Goal: Check status: Check status

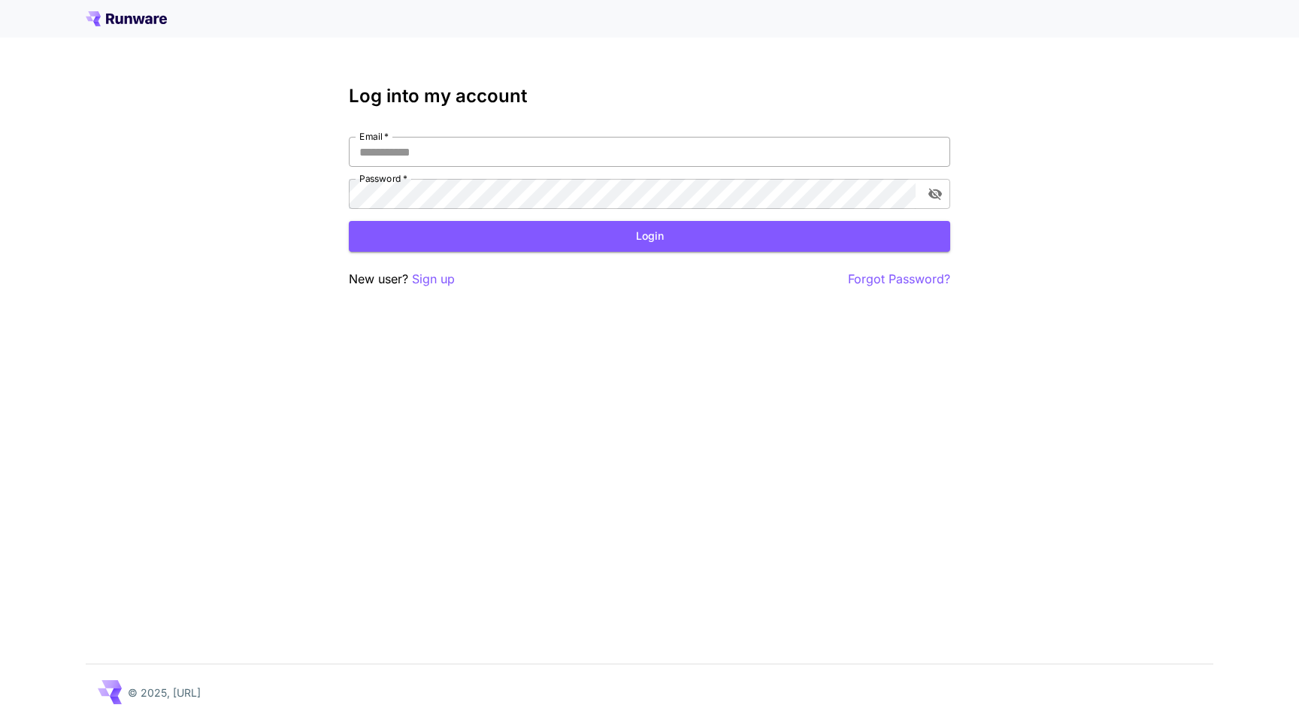
click at [554, 165] on input "Email   *" at bounding box center [649, 152] width 601 height 30
type input "**********"
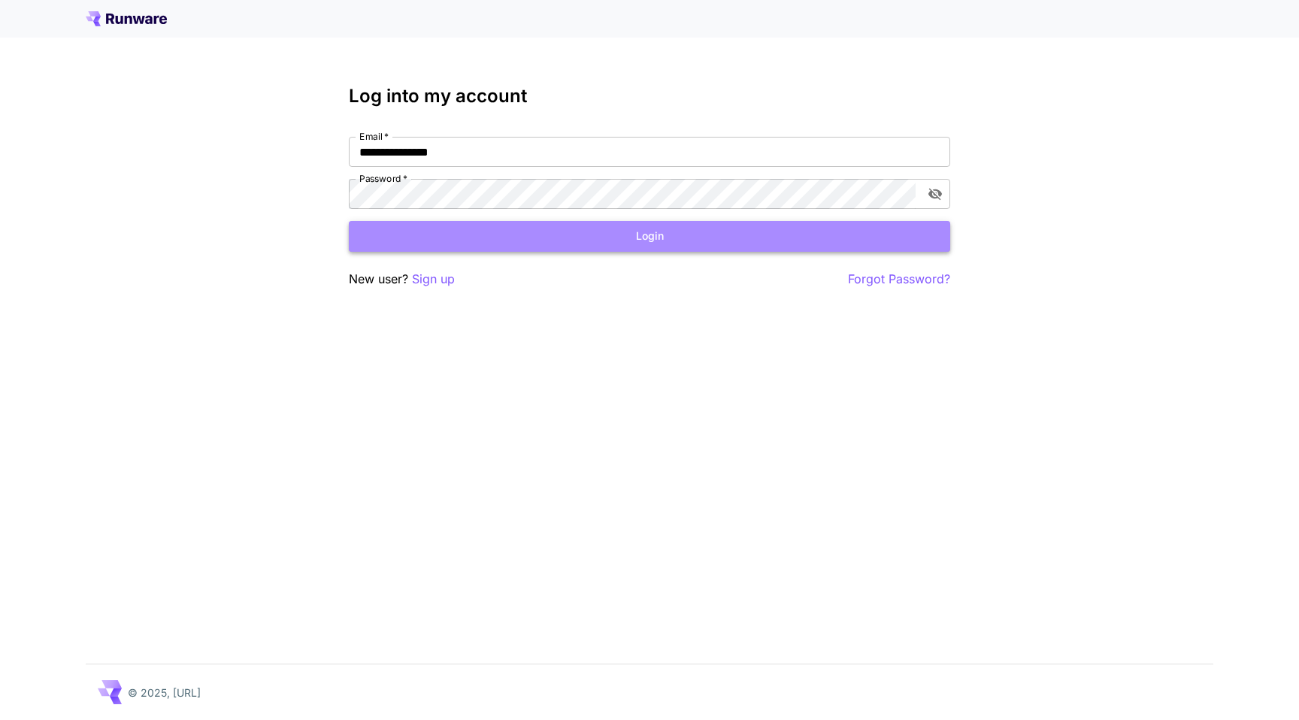
click at [594, 246] on button "Login" at bounding box center [649, 236] width 601 height 31
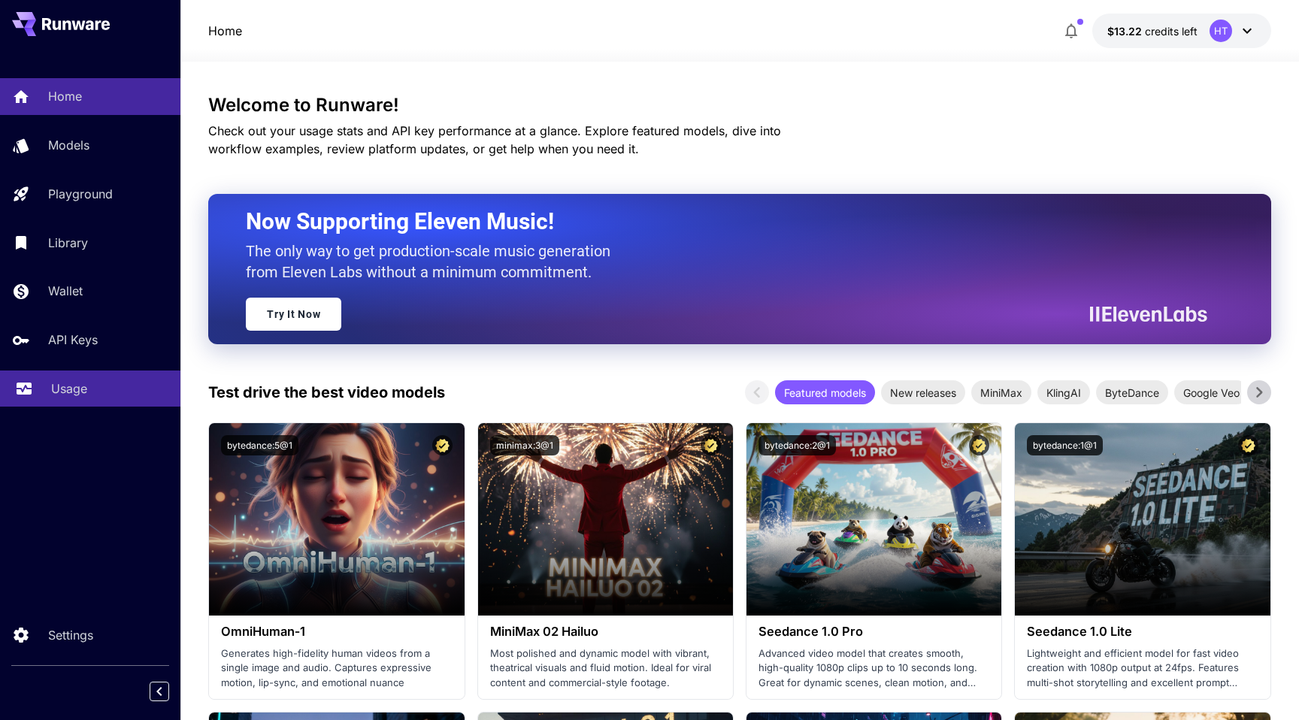
click at [85, 392] on p "Usage" at bounding box center [69, 389] width 36 height 18
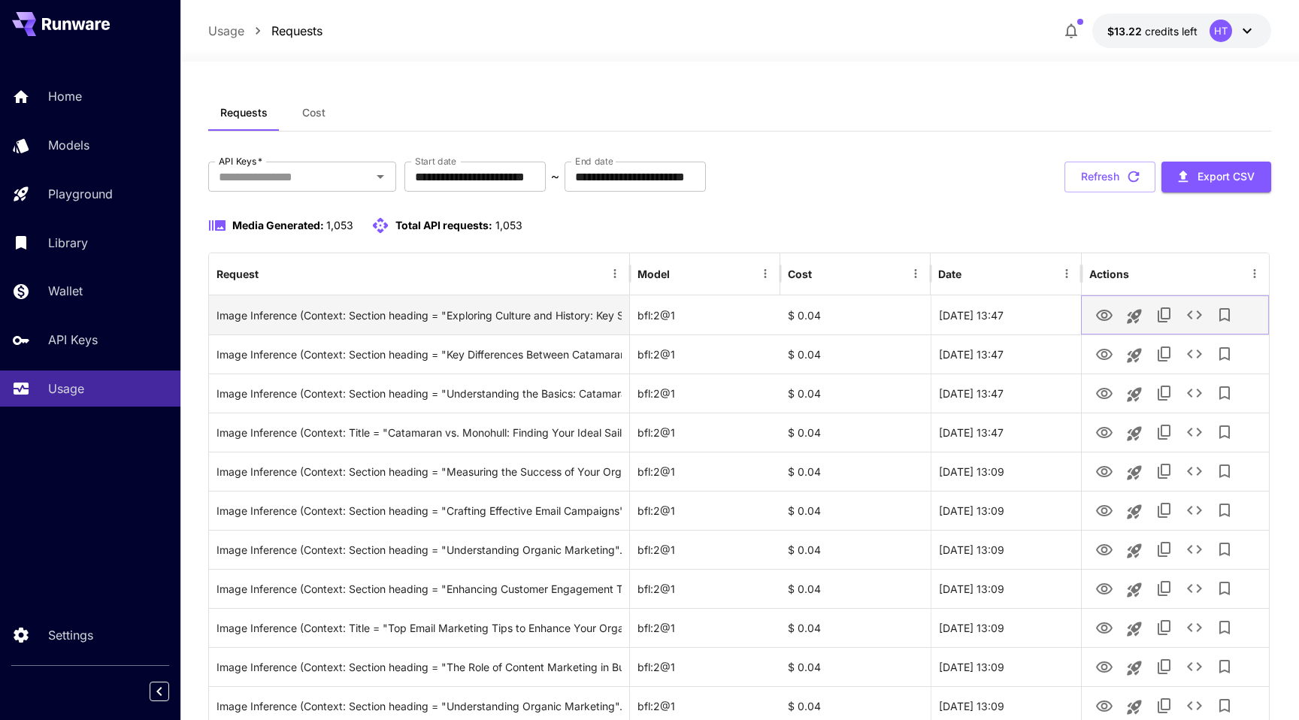
click at [1098, 313] on icon "View" at bounding box center [1104, 315] width 17 height 11
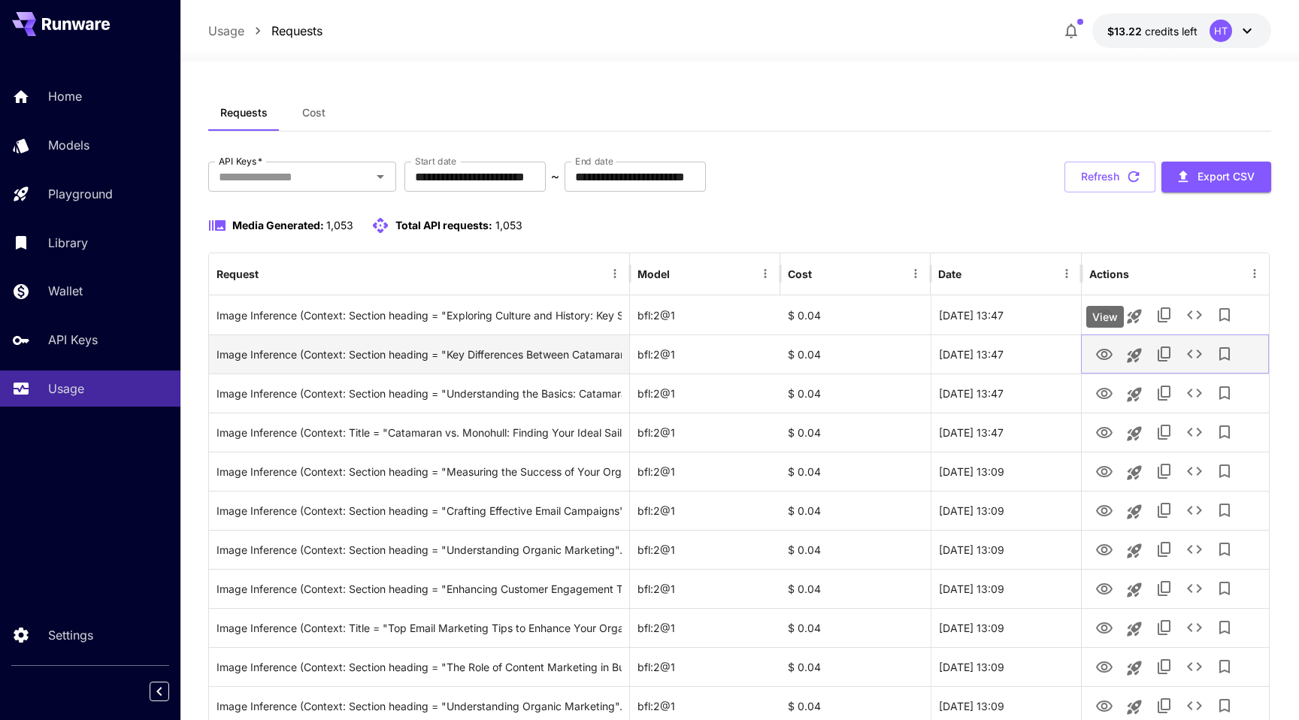
click at [1096, 356] on icon "View" at bounding box center [1104, 355] width 18 height 18
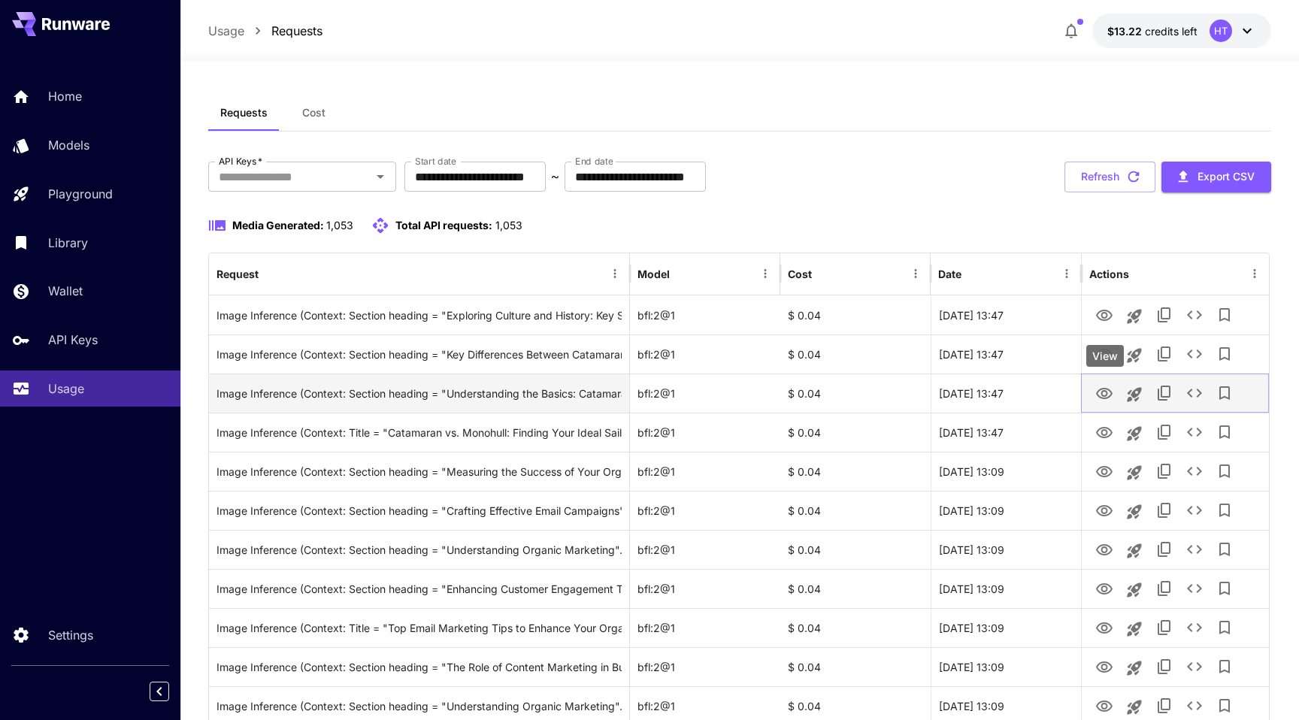
click at [1099, 392] on icon "View" at bounding box center [1104, 394] width 18 height 18
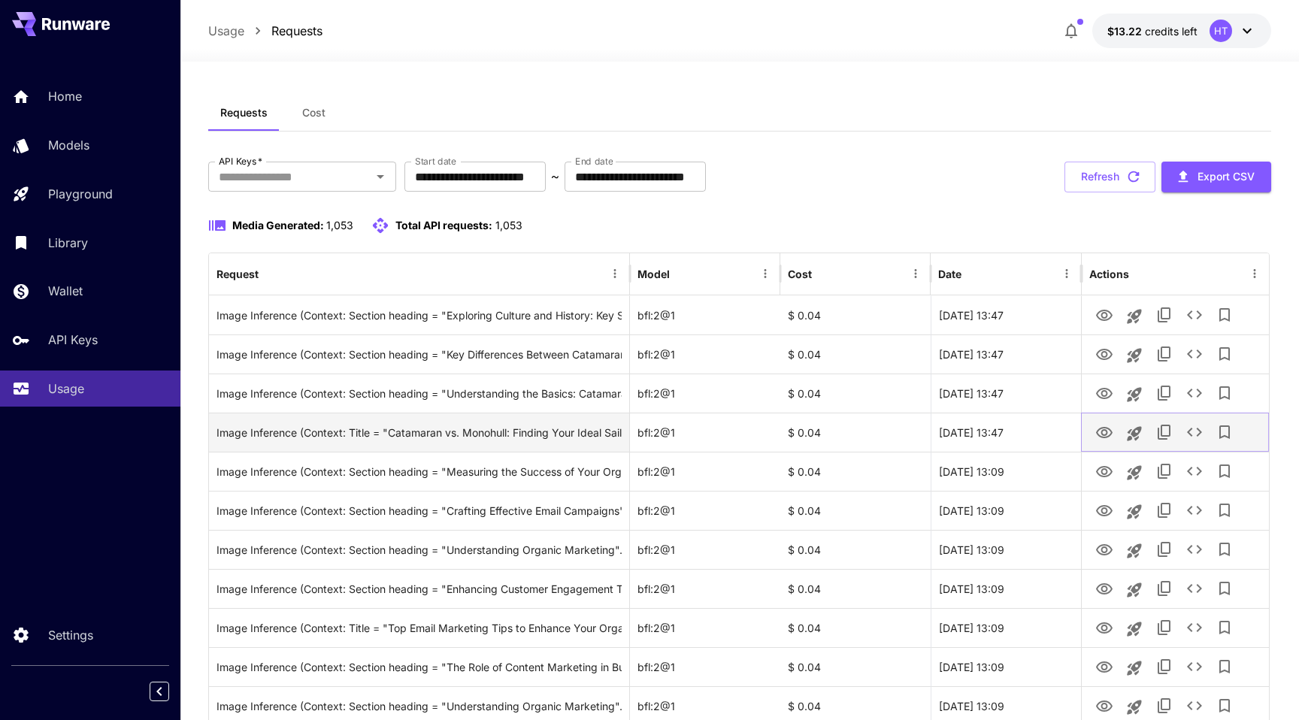
click at [1107, 428] on icon "View" at bounding box center [1104, 433] width 18 height 18
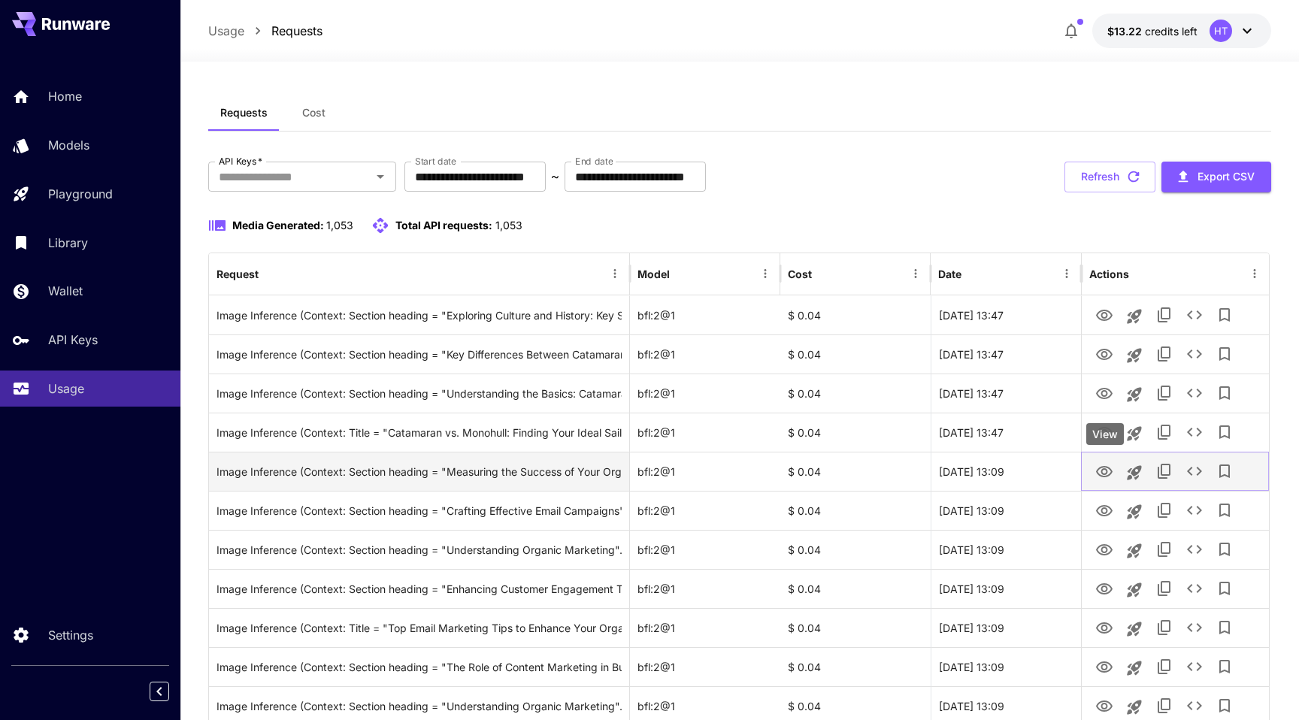
click at [1104, 467] on icon "View" at bounding box center [1104, 472] width 18 height 18
